Goal: Check status: Check status

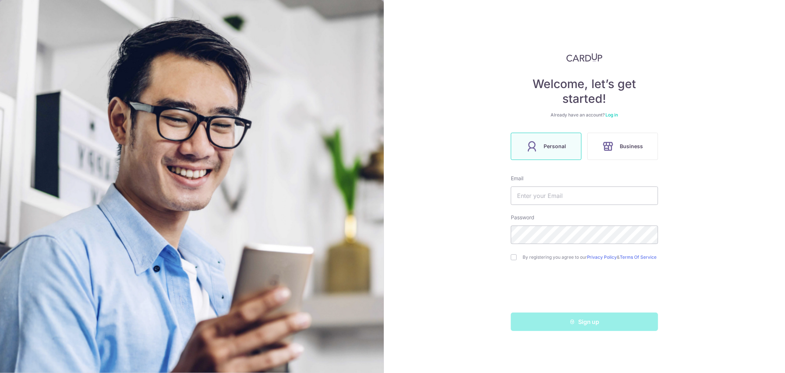
drag, startPoint x: 0, startPoint y: 0, endPoint x: 614, endPoint y: 113, distance: 624.1
click at [614, 113] on link "Log in" at bounding box center [612, 115] width 13 height 6
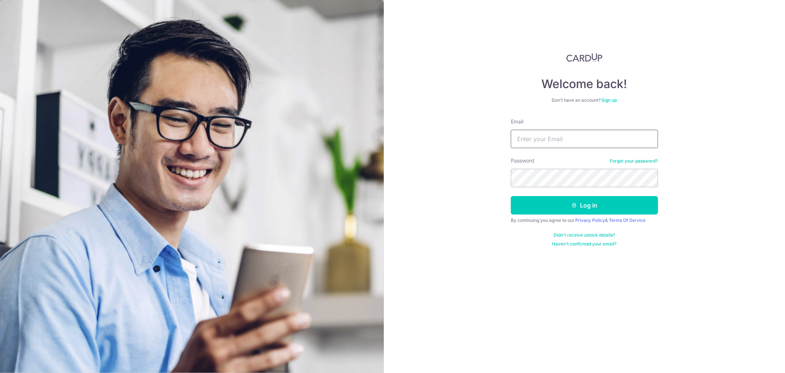
click at [577, 141] on input "Email" at bounding box center [584, 139] width 147 height 18
type input "[EMAIL_ADDRESS][DOMAIN_NAME]"
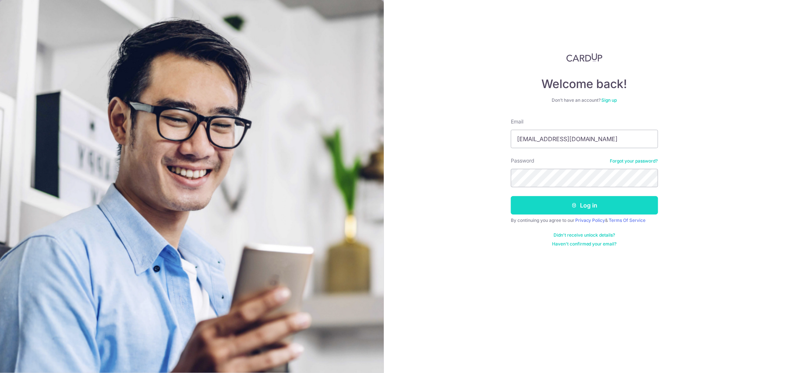
click at [580, 201] on button "Log in" at bounding box center [584, 205] width 147 height 18
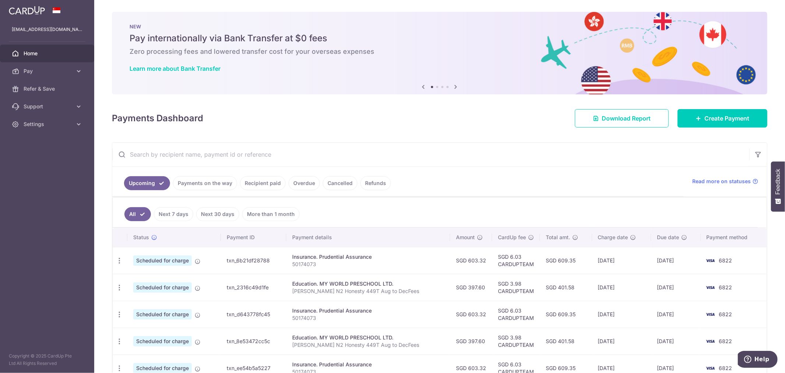
click at [244, 183] on link "Recipient paid" at bounding box center [263, 183] width 46 height 14
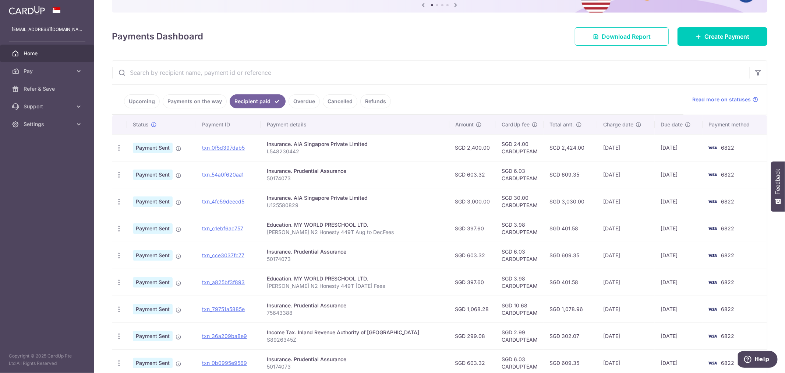
scroll to position [166, 0]
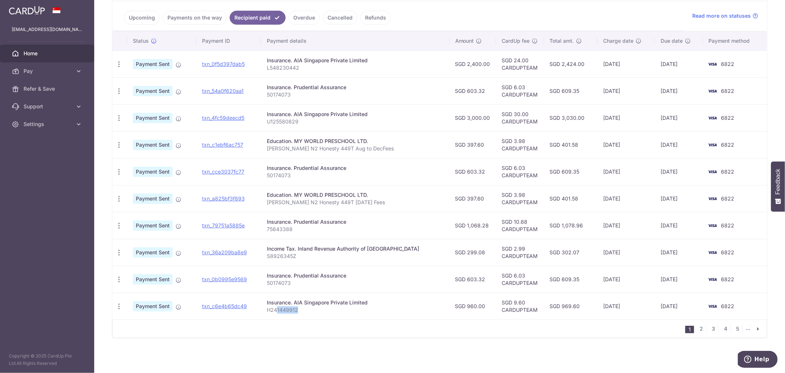
drag, startPoint x: 293, startPoint y: 312, endPoint x: 311, endPoint y: 314, distance: 18.3
click at [311, 314] on td "Insurance. AIA Singapore Private Limited H241449912" at bounding box center [355, 305] width 188 height 27
drag, startPoint x: 454, startPoint y: 306, endPoint x: 472, endPoint y: 306, distance: 17.3
click at [472, 306] on td "SGD 960.00" at bounding box center [473, 305] width 47 height 27
